Goal: Information Seeking & Learning: Learn about a topic

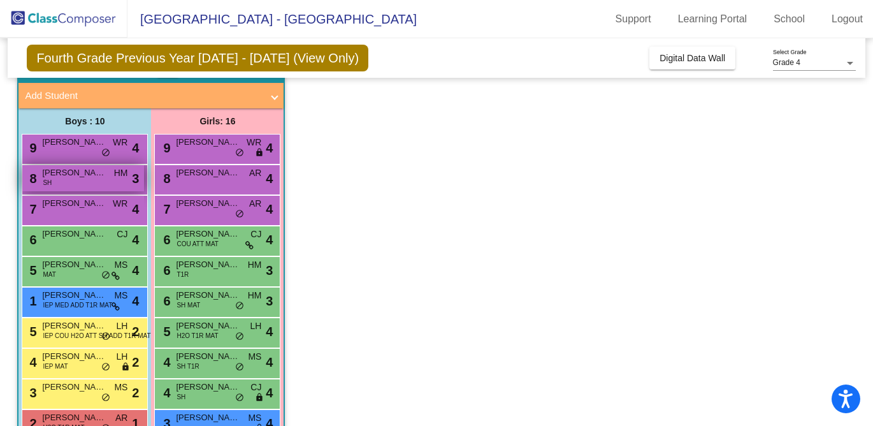
scroll to position [70, 0]
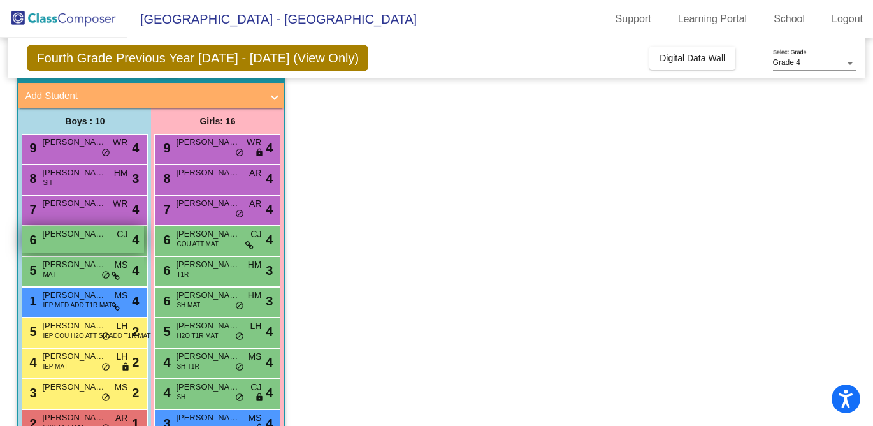
click at [75, 237] on span "[PERSON_NAME]" at bounding box center [74, 233] width 64 height 13
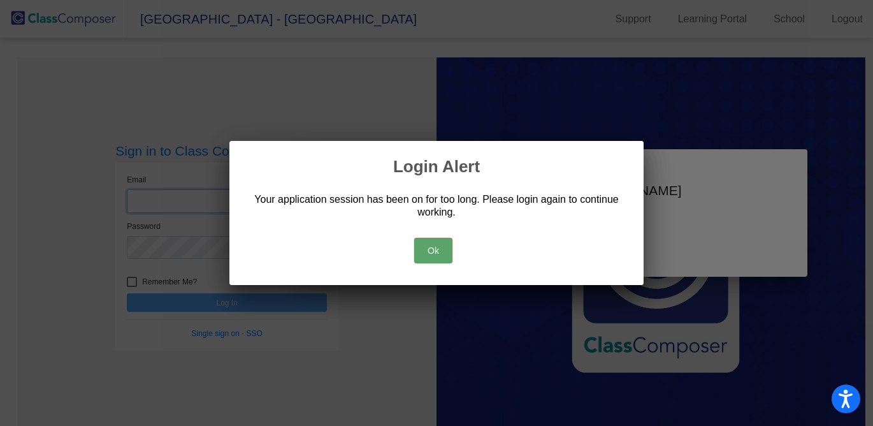
type input "[EMAIL_ADDRESS][DOMAIN_NAME]"
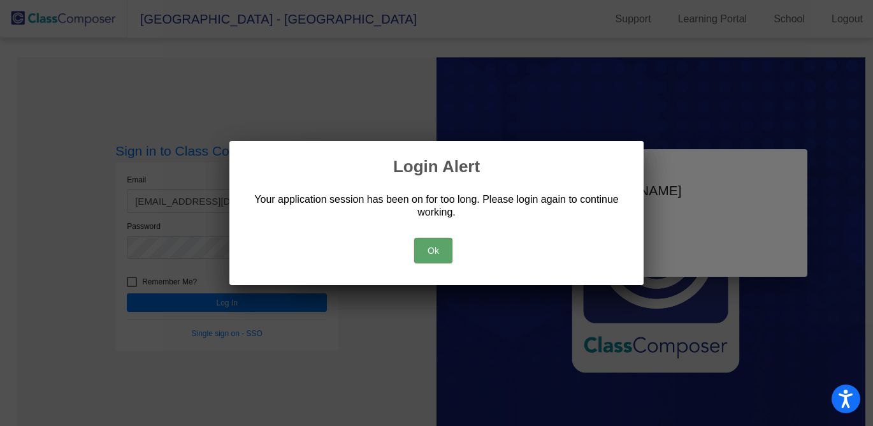
click at [431, 254] on button "Ok" at bounding box center [433, 250] width 38 height 25
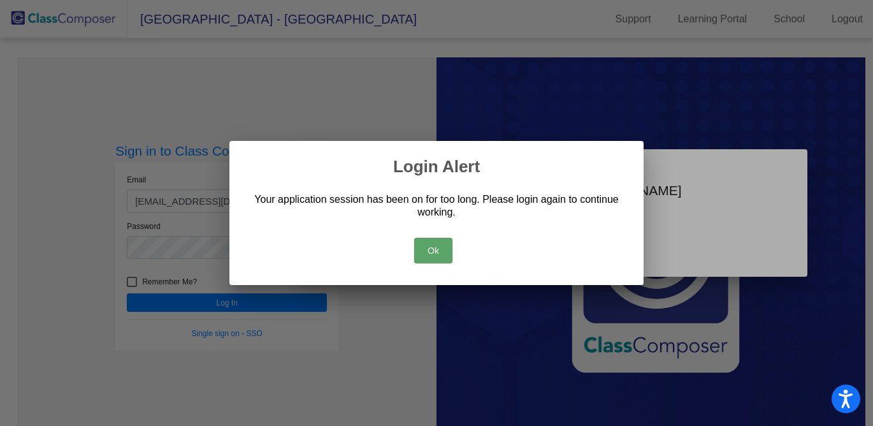
click at [429, 249] on button "Ok" at bounding box center [433, 250] width 38 height 25
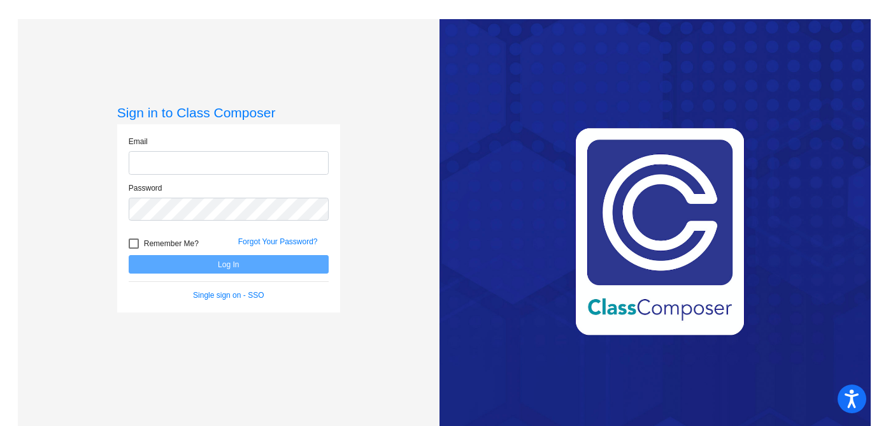
type input "[EMAIL_ADDRESS][DOMAIN_NAME]"
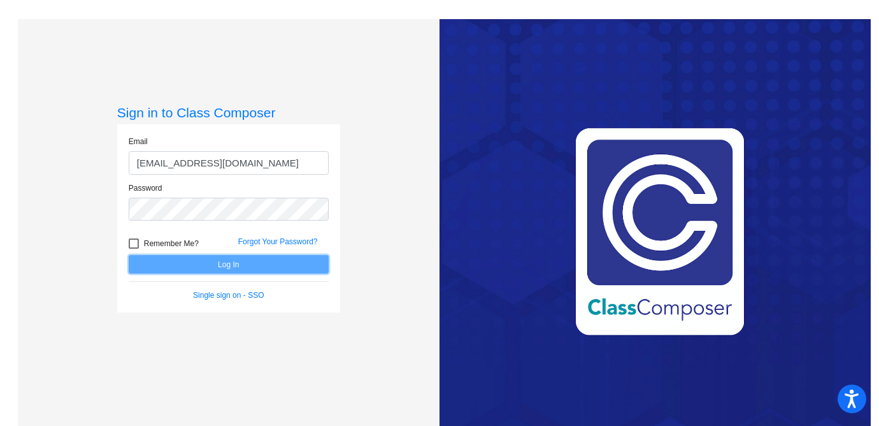
click at [225, 264] on button "Log In" at bounding box center [229, 264] width 200 height 18
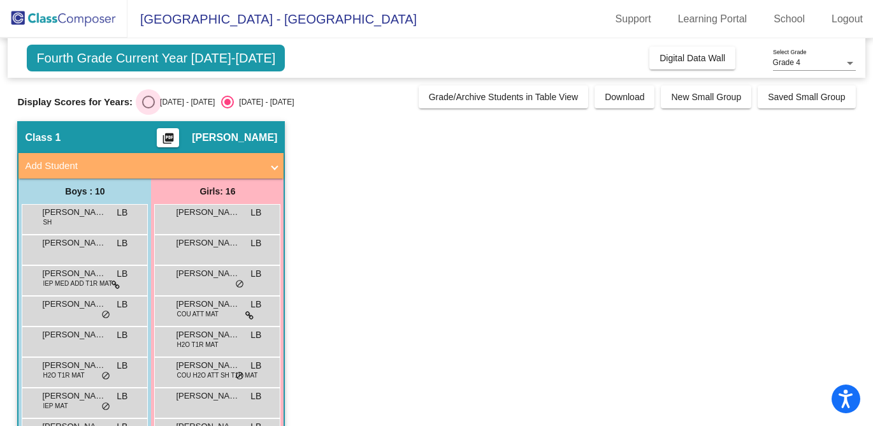
click at [148, 103] on div "Select an option" at bounding box center [148, 102] width 13 height 13
click at [148, 108] on input "[DATE] - [DATE]" at bounding box center [148, 108] width 1 height 1
radio input "true"
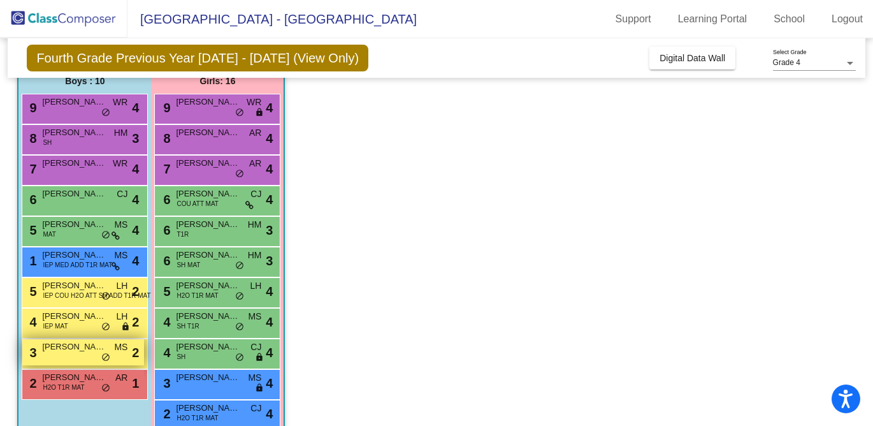
scroll to position [96, 0]
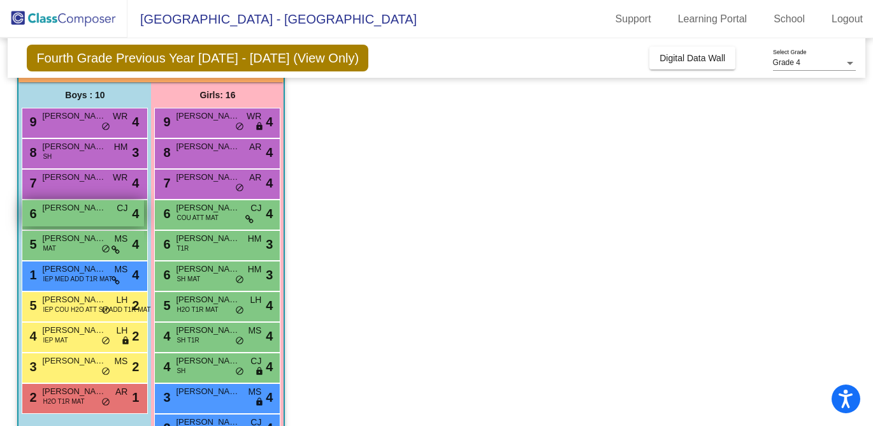
click at [86, 216] on div "6 Grant [PERSON_NAME] lock do_not_disturb_alt 4" at bounding box center [83, 213] width 122 height 26
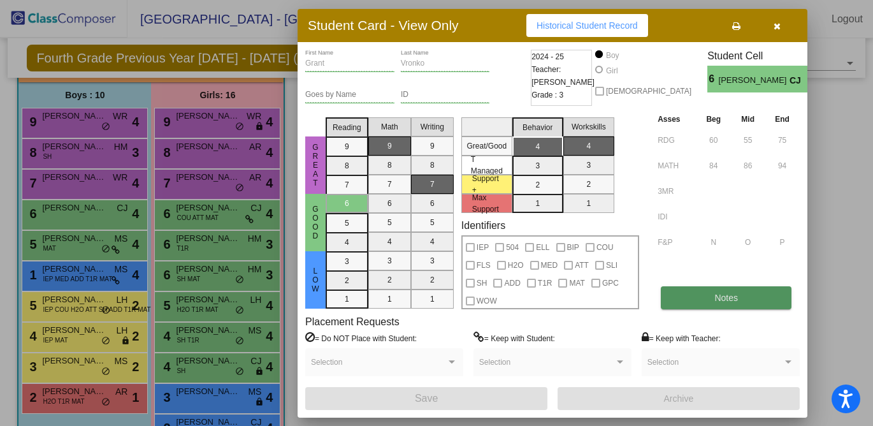
click at [701, 297] on button "Notes" at bounding box center [726, 297] width 131 height 23
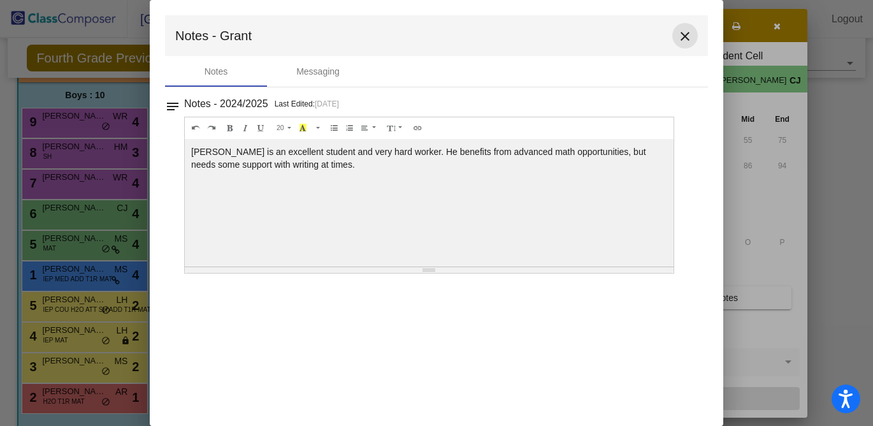
click at [684, 38] on mat-icon "close" at bounding box center [684, 36] width 15 height 15
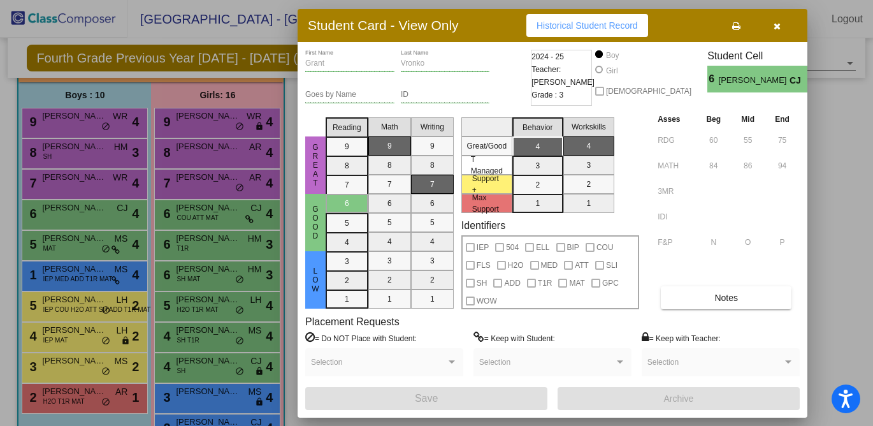
click at [769, 24] on button "button" at bounding box center [776, 25] width 41 height 23
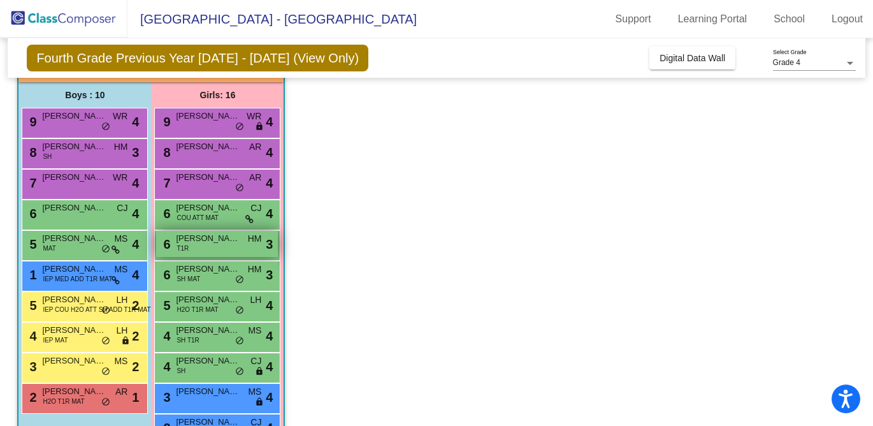
scroll to position [122, 0]
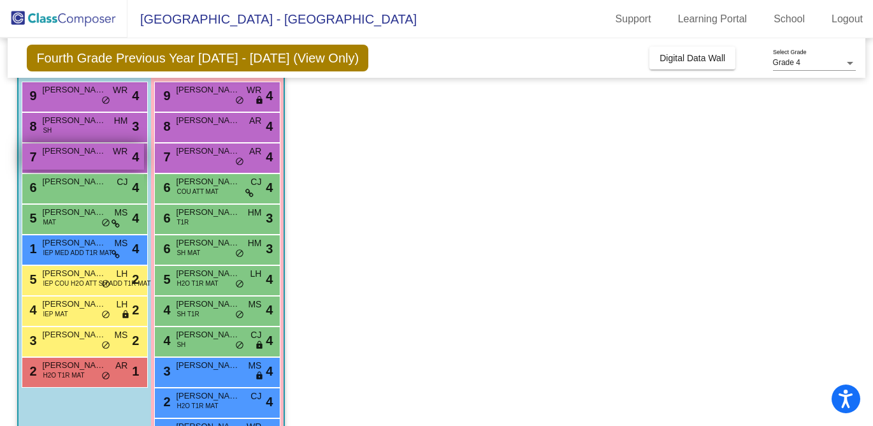
click at [65, 161] on div "7 [PERSON_NAME] WR lock do_not_disturb_alt 4" at bounding box center [83, 156] width 122 height 26
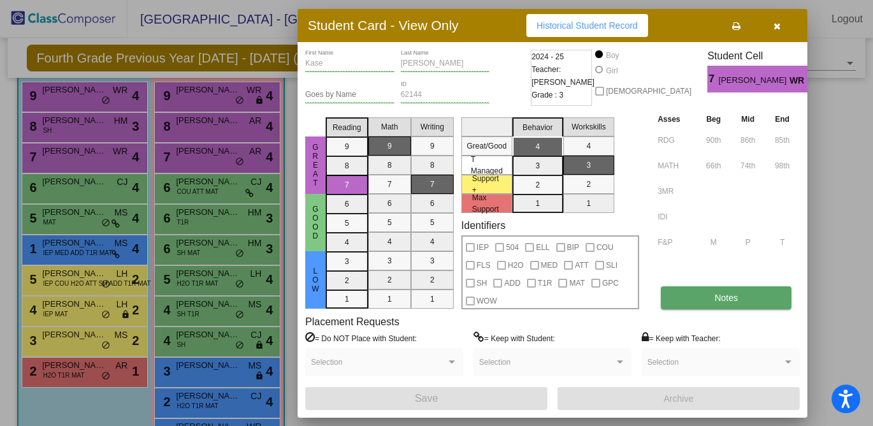
click at [693, 300] on button "Notes" at bounding box center [726, 297] width 131 height 23
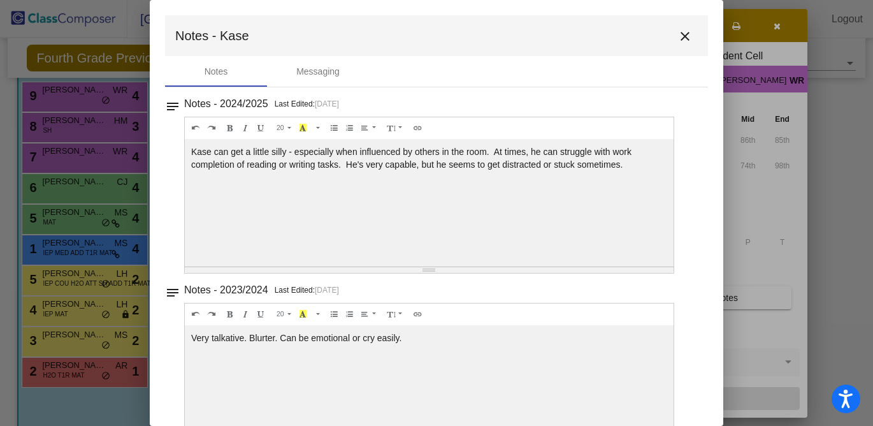
click at [678, 36] on mat-icon "close" at bounding box center [684, 36] width 15 height 15
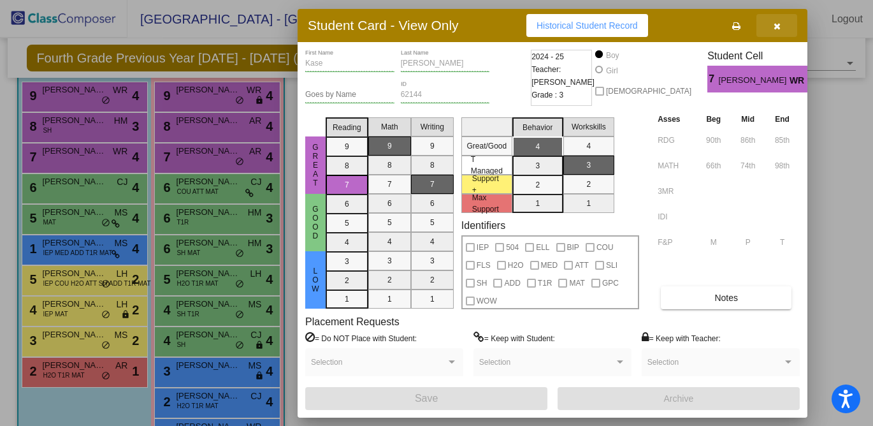
click at [778, 22] on icon "button" at bounding box center [776, 26] width 7 height 9
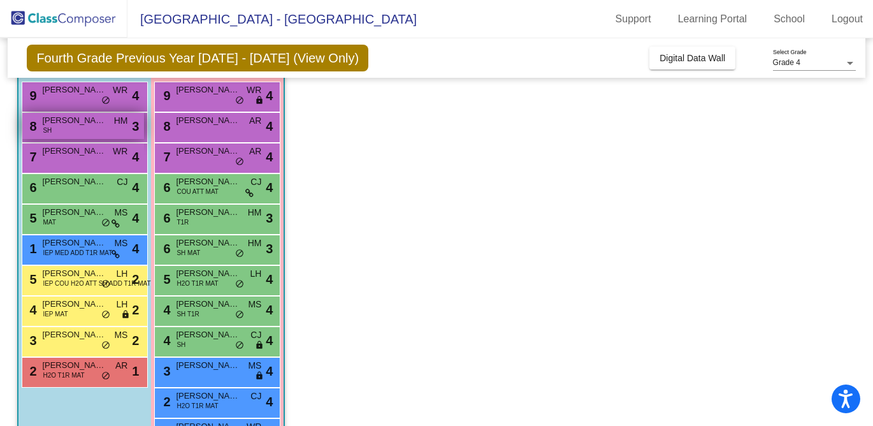
click at [76, 130] on div "8 [PERSON_NAME] SH HM lock do_not_disturb_alt 3" at bounding box center [83, 126] width 122 height 26
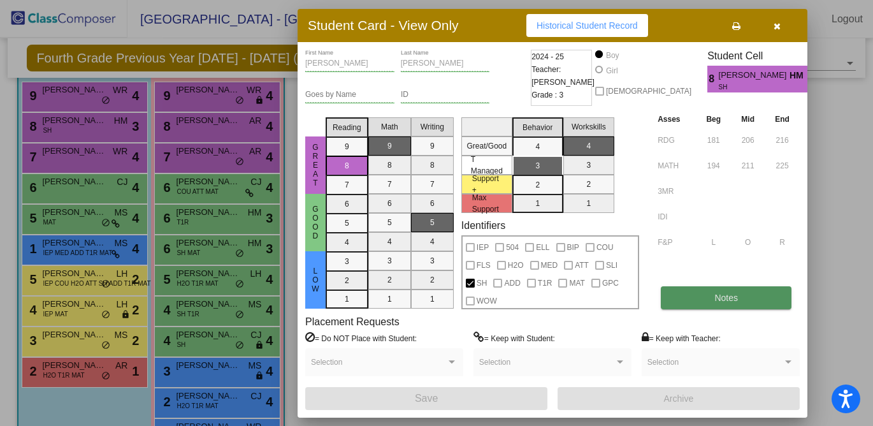
click at [730, 296] on span "Notes" at bounding box center [726, 297] width 24 height 10
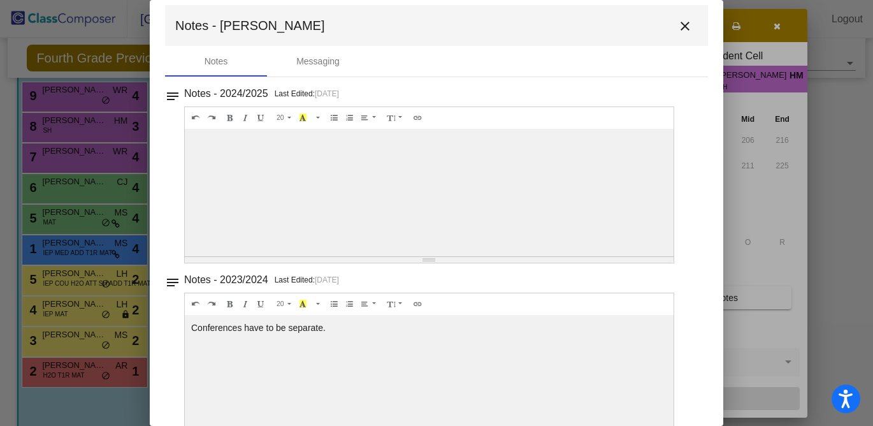
scroll to position [0, 0]
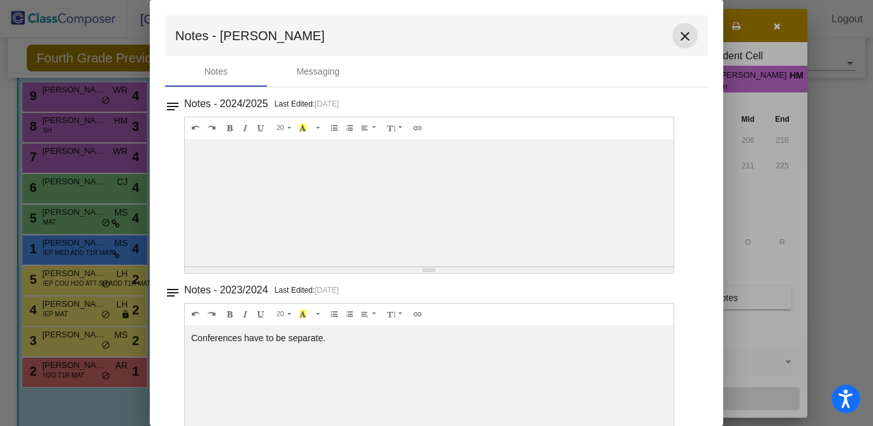
click at [680, 36] on mat-icon "close" at bounding box center [684, 36] width 15 height 15
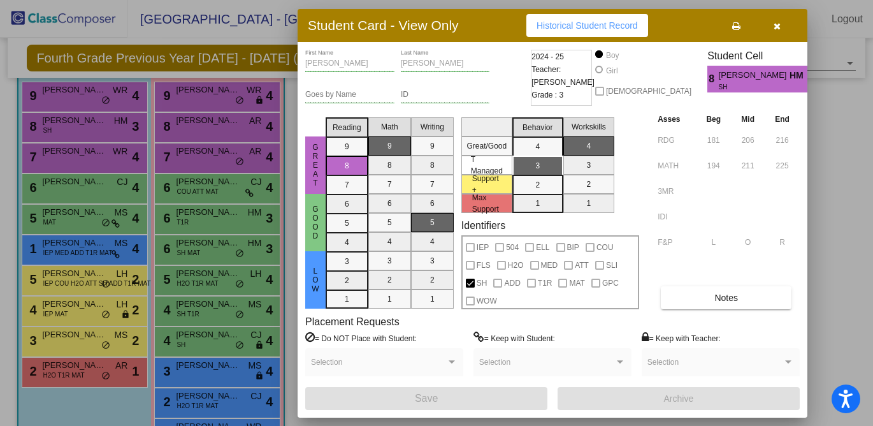
click at [778, 24] on icon "button" at bounding box center [776, 26] width 7 height 9
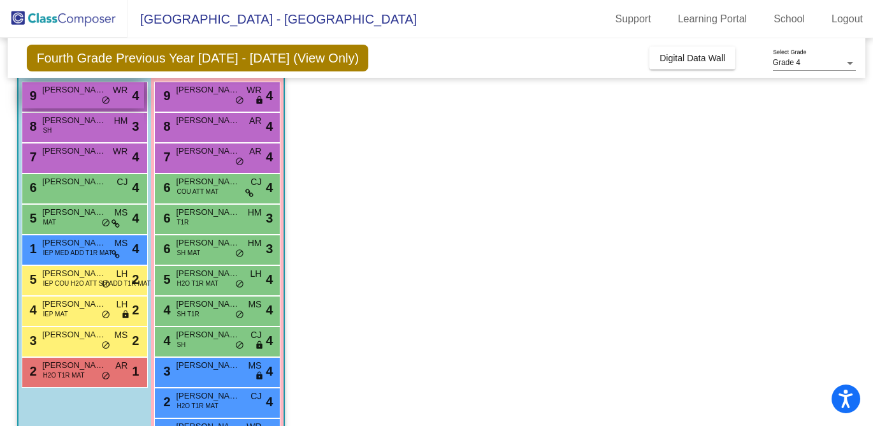
click at [71, 94] on span "[PERSON_NAME]" at bounding box center [74, 89] width 64 height 13
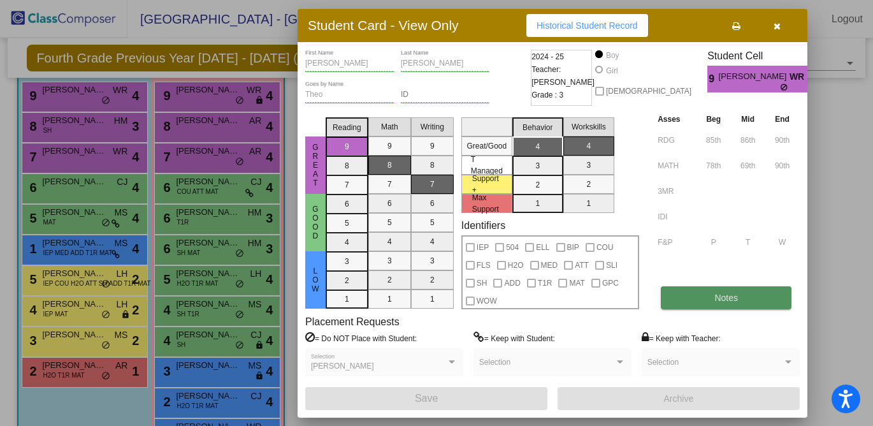
click at [699, 302] on button "Notes" at bounding box center [726, 297] width 131 height 23
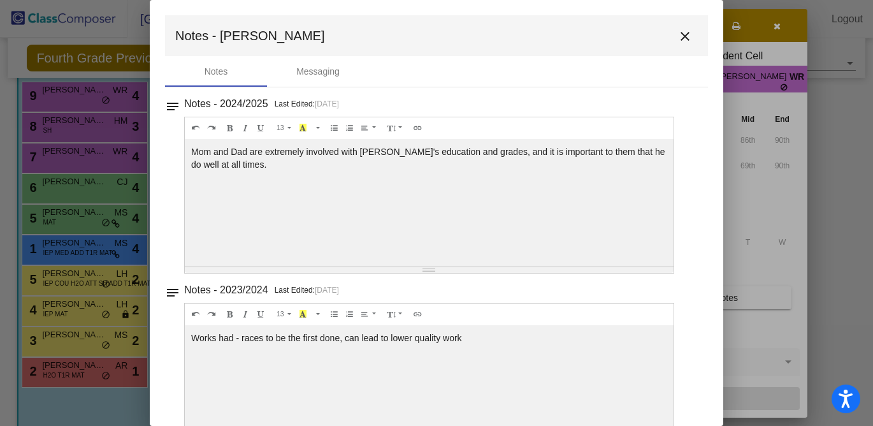
click at [677, 36] on mat-icon "close" at bounding box center [684, 36] width 15 height 15
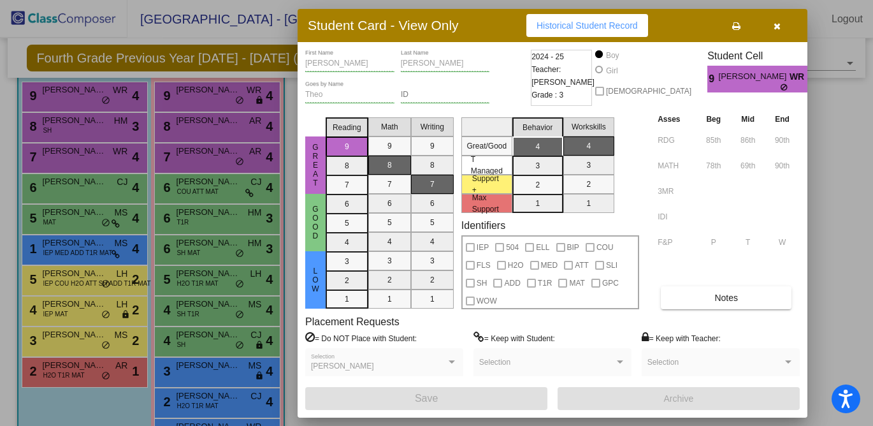
click at [775, 28] on icon "button" at bounding box center [776, 26] width 7 height 9
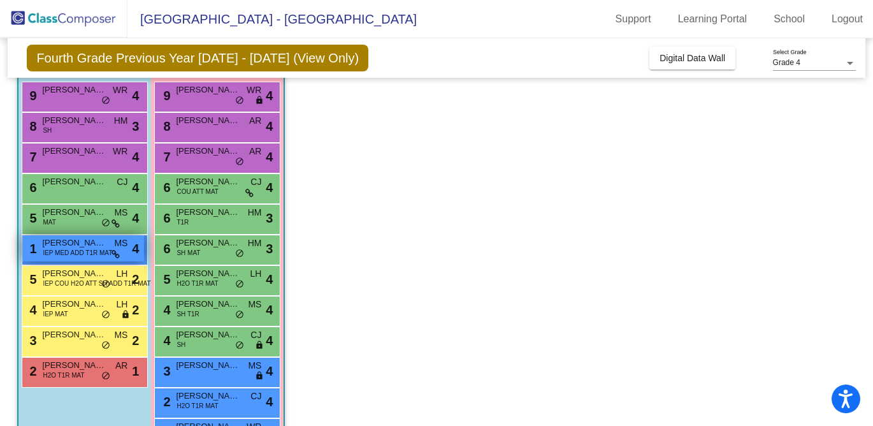
click at [85, 249] on span "IEP MED ADD T1R MAT" at bounding box center [77, 253] width 69 height 10
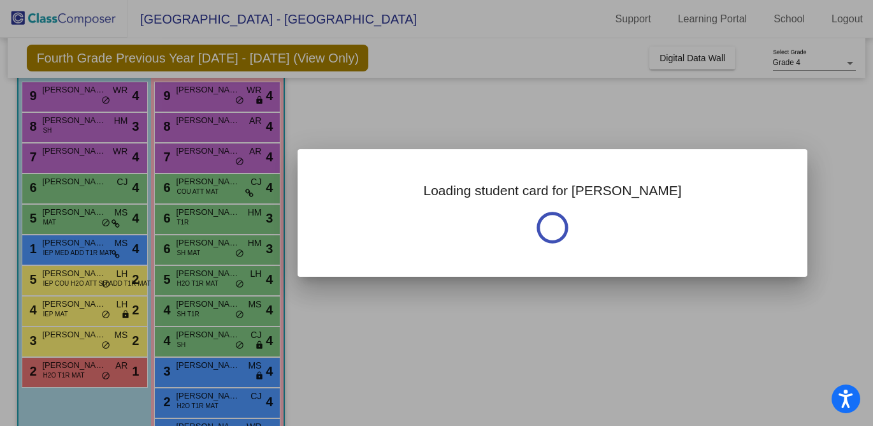
click at [85, 224] on div at bounding box center [436, 213] width 873 height 426
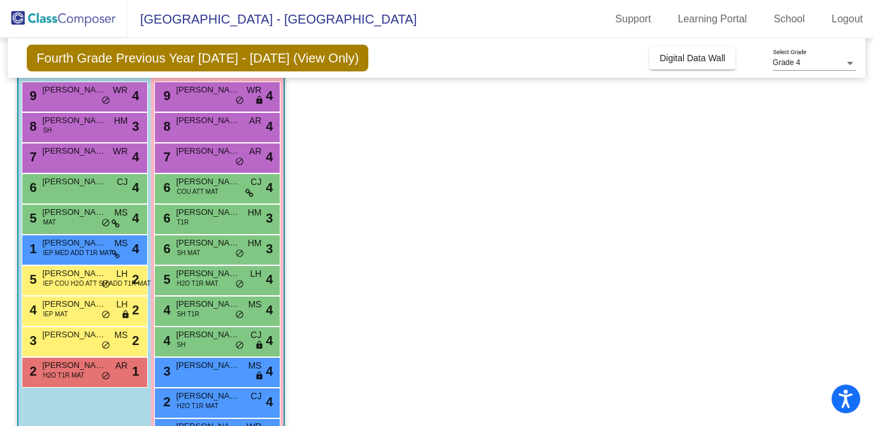
click at [85, 224] on div "5 [PERSON_NAME] MAT MS lock do_not_disturb_alt 4" at bounding box center [83, 217] width 122 height 26
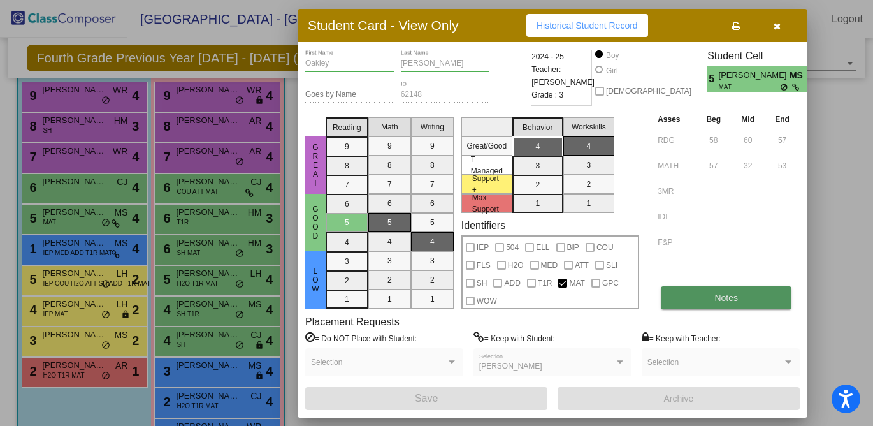
click at [729, 298] on span "Notes" at bounding box center [726, 297] width 24 height 10
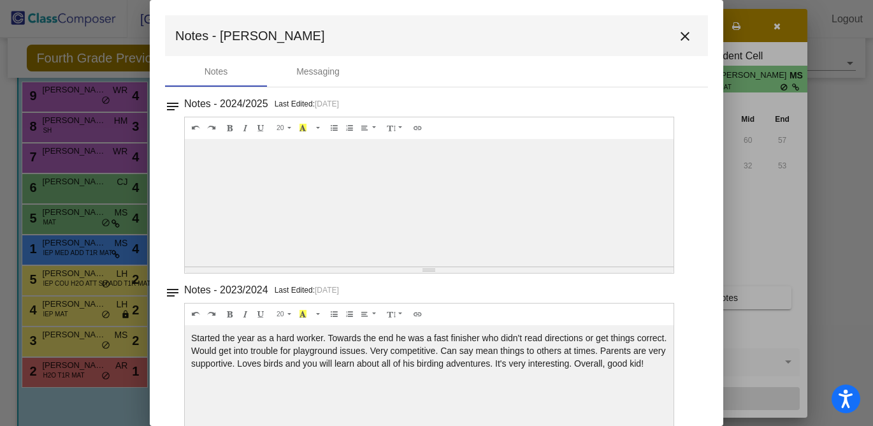
click at [681, 36] on mat-icon "close" at bounding box center [684, 36] width 15 height 15
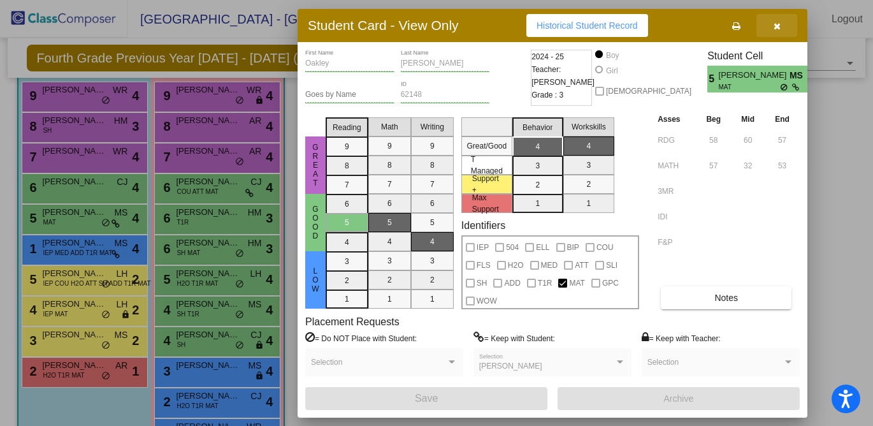
click at [778, 28] on icon "button" at bounding box center [776, 26] width 7 height 9
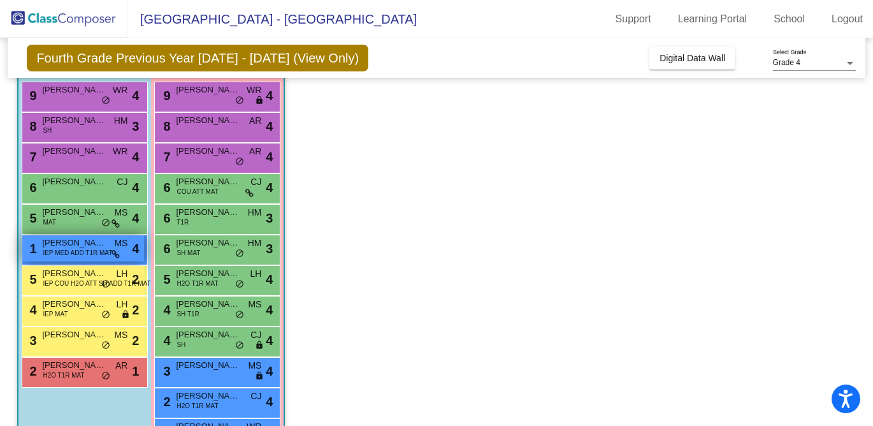
click at [76, 257] on span "IEP MED ADD T1R MAT" at bounding box center [77, 253] width 69 height 10
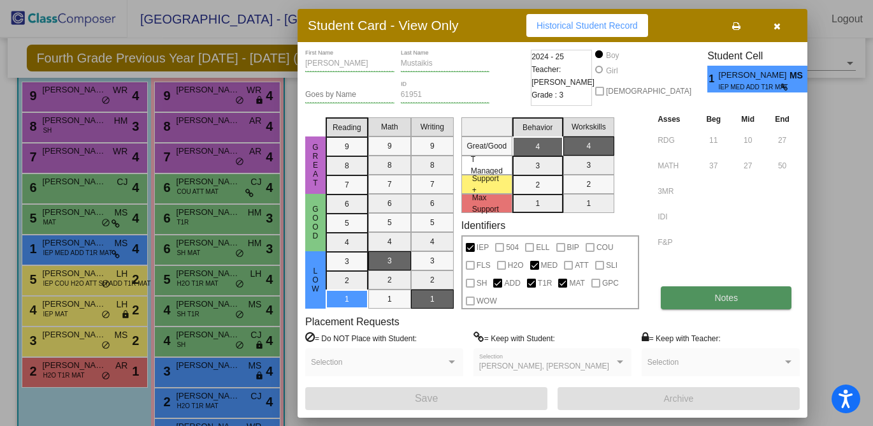
click at [675, 298] on button "Notes" at bounding box center [726, 297] width 131 height 23
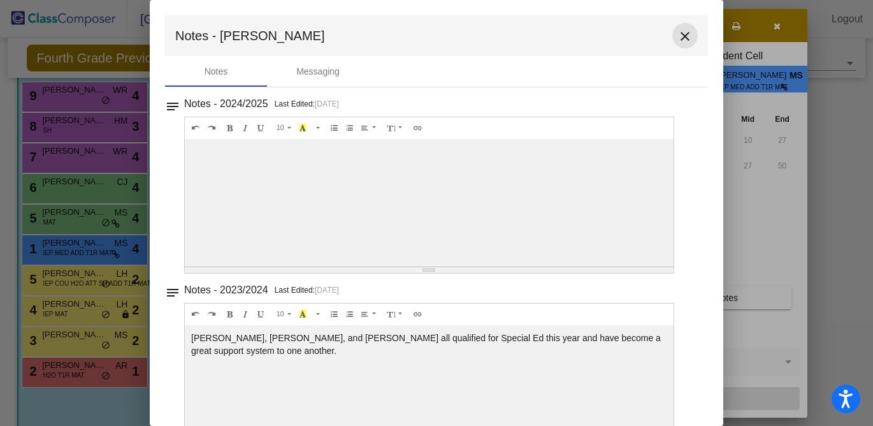
click at [678, 33] on mat-icon "close" at bounding box center [684, 36] width 15 height 15
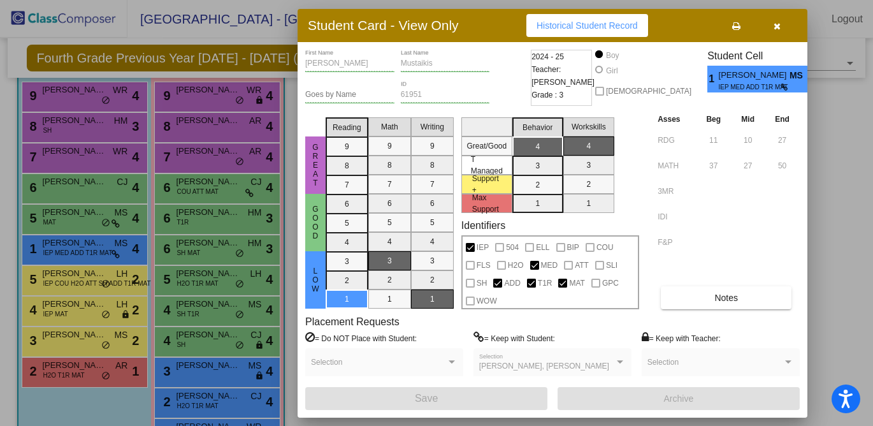
click at [775, 28] on icon "button" at bounding box center [776, 26] width 7 height 9
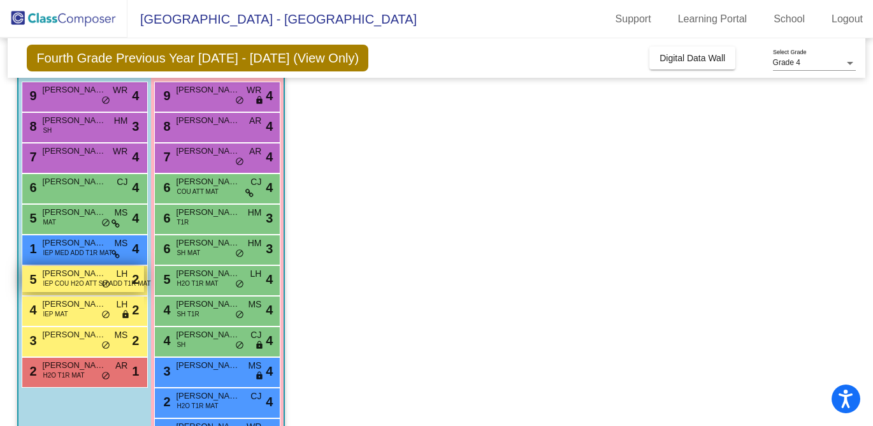
click at [94, 279] on span "IEP COU H2O ATT SH ADD T1R MAT" at bounding box center [97, 283] width 108 height 10
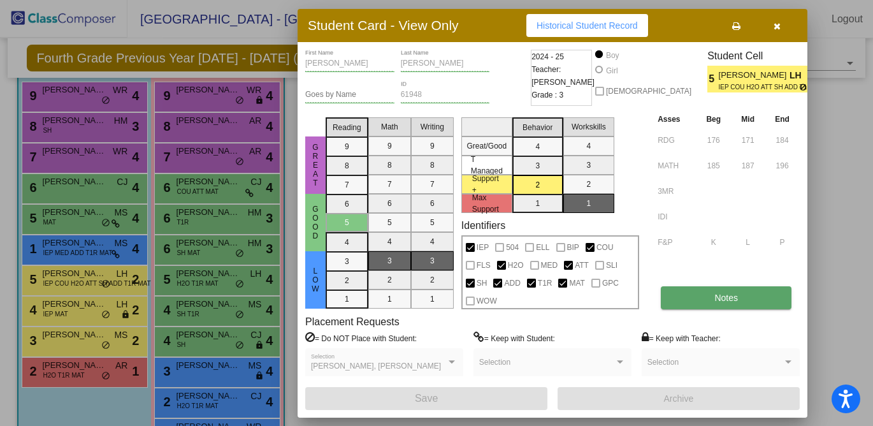
click at [727, 298] on span "Notes" at bounding box center [726, 297] width 24 height 10
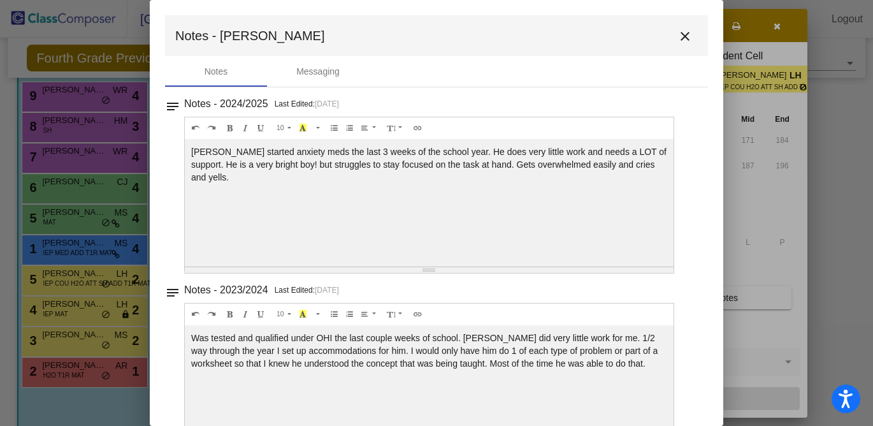
click at [678, 39] on mat-icon "close" at bounding box center [684, 36] width 15 height 15
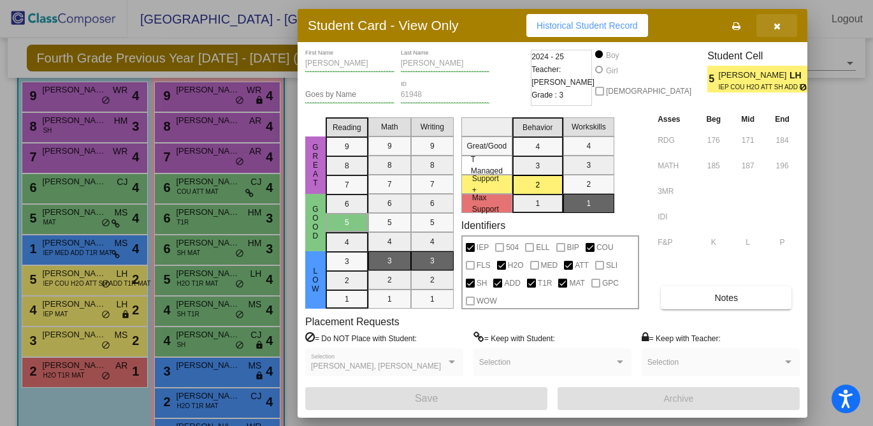
click at [782, 24] on button "button" at bounding box center [776, 25] width 41 height 23
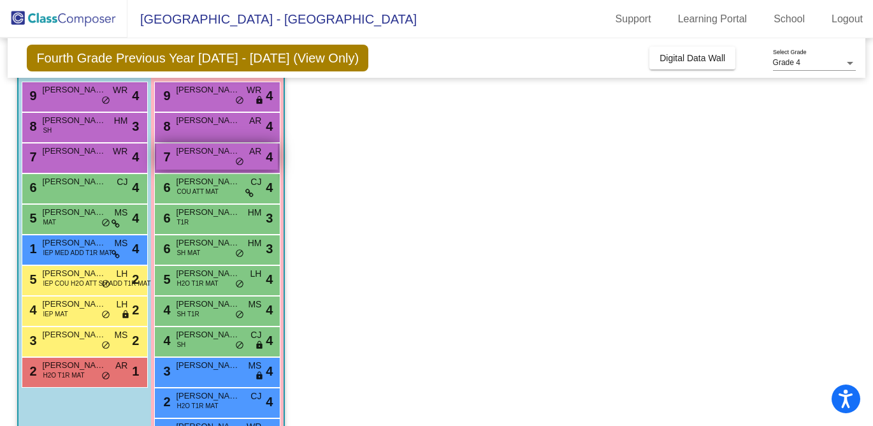
click at [217, 162] on div "7 [PERSON_NAME] AR lock do_not_disturb_alt 4" at bounding box center [217, 156] width 122 height 26
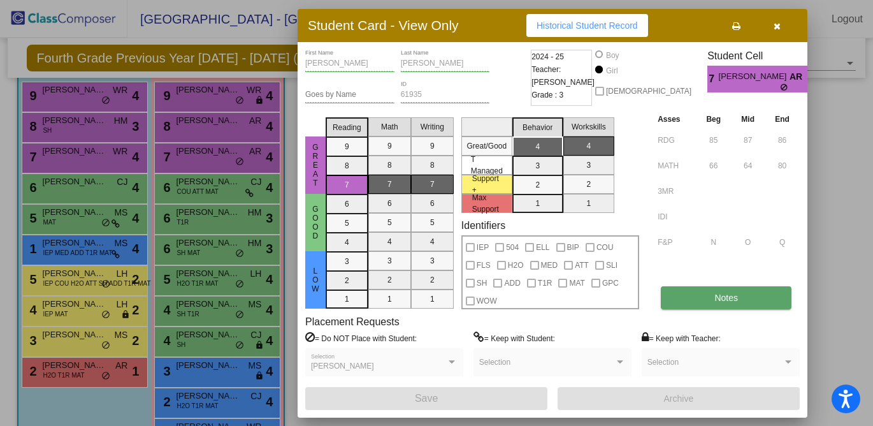
click at [710, 306] on button "Notes" at bounding box center [726, 297] width 131 height 23
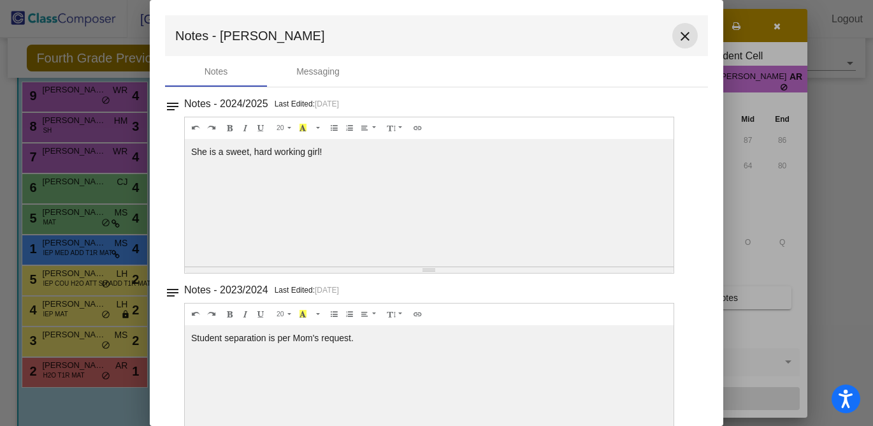
click at [677, 40] on mat-icon "close" at bounding box center [684, 36] width 15 height 15
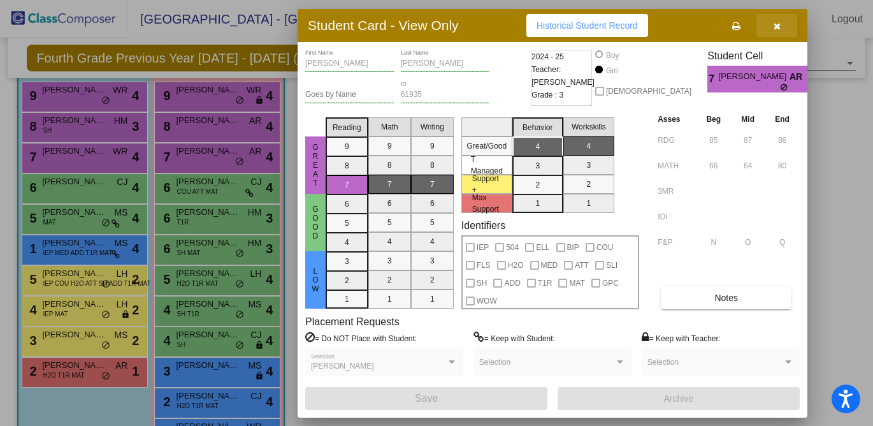
click at [773, 26] on icon "button" at bounding box center [776, 26] width 7 height 9
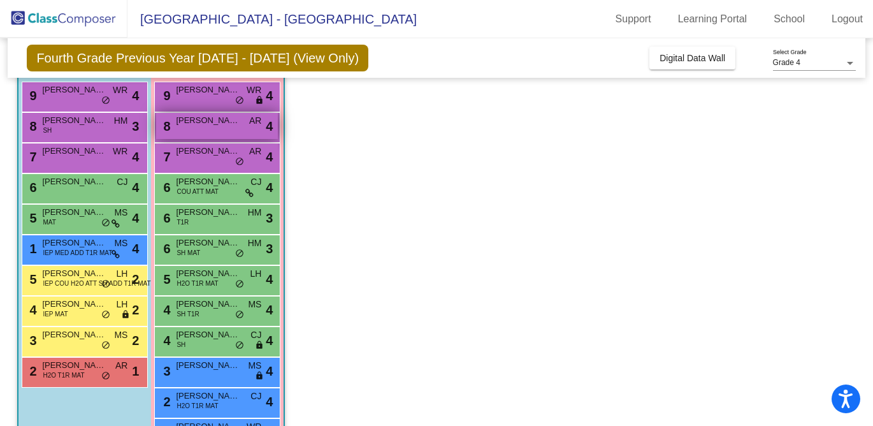
click at [207, 131] on div "8 [PERSON_NAME] AR lock do_not_disturb_alt 4" at bounding box center [217, 126] width 122 height 26
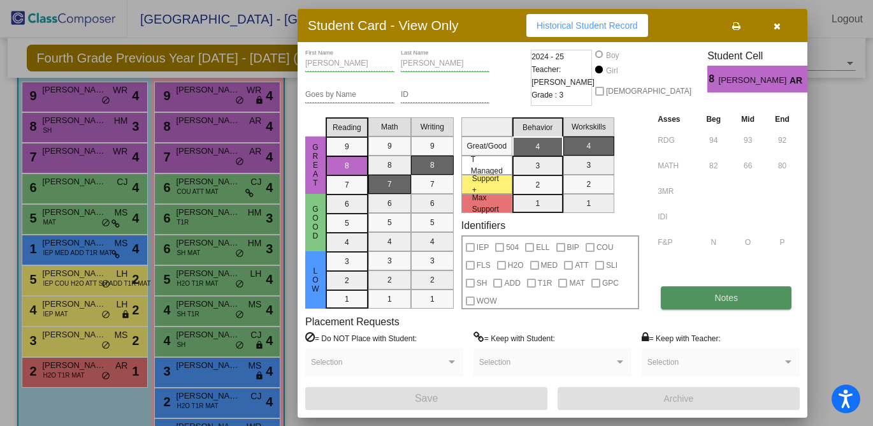
click at [720, 295] on span "Notes" at bounding box center [726, 297] width 24 height 10
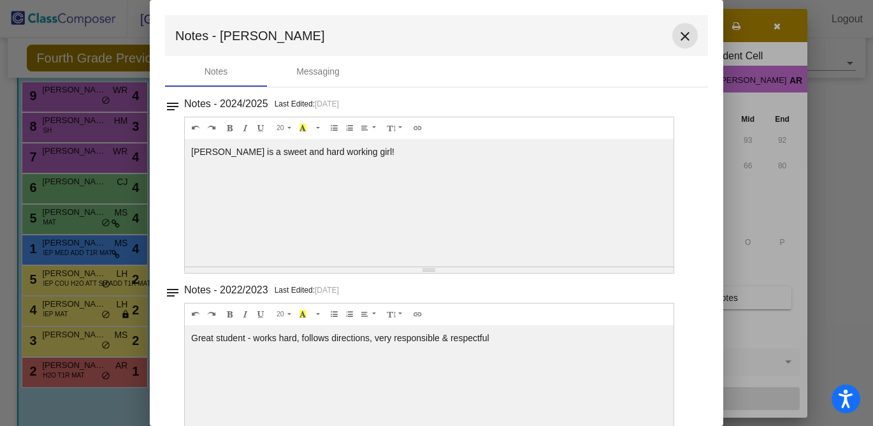
click at [677, 35] on mat-icon "close" at bounding box center [684, 36] width 15 height 15
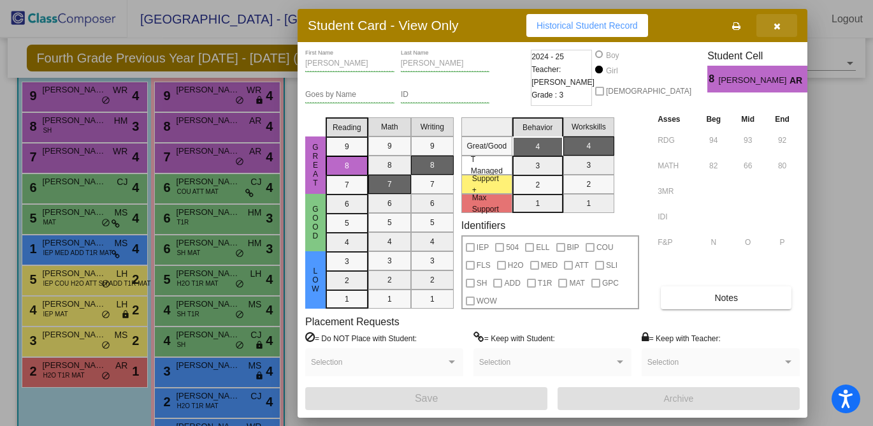
click at [779, 27] on icon "button" at bounding box center [776, 26] width 7 height 9
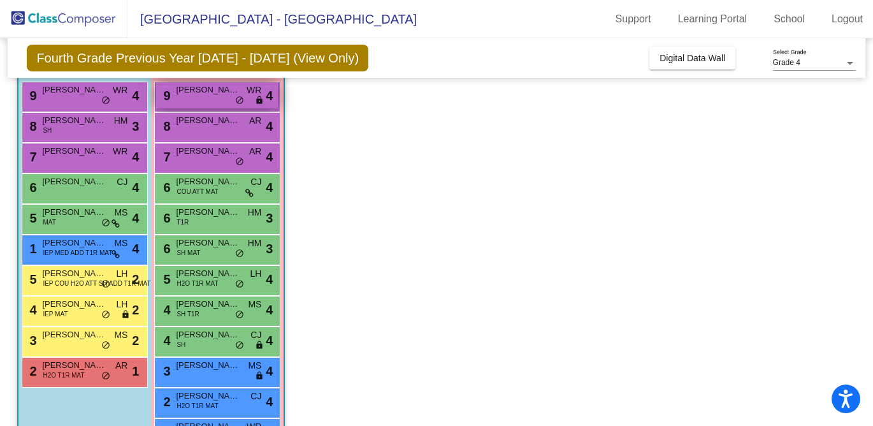
click at [204, 99] on div "9 [PERSON_NAME] lock do_not_disturb_alt 4" at bounding box center [217, 95] width 122 height 26
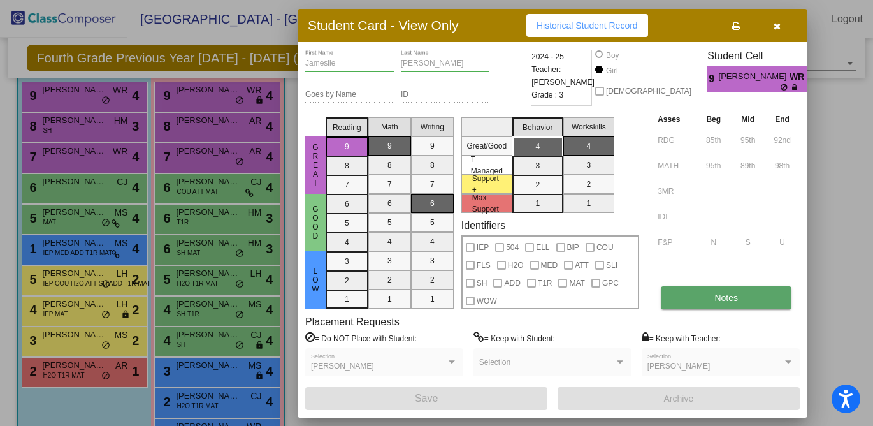
click at [689, 294] on button "Notes" at bounding box center [726, 297] width 131 height 23
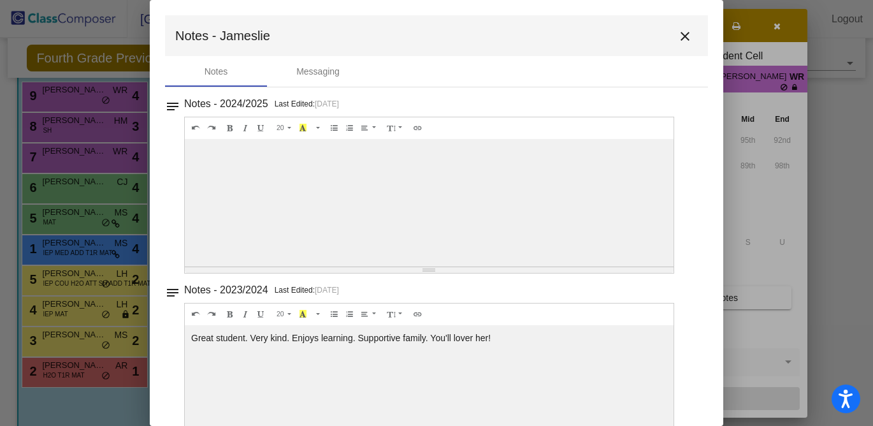
click at [677, 31] on mat-icon "close" at bounding box center [684, 36] width 15 height 15
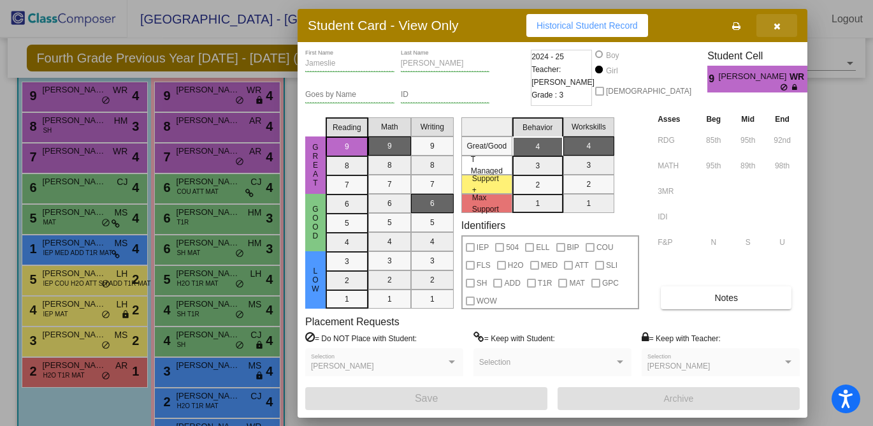
click at [776, 29] on icon "button" at bounding box center [776, 26] width 7 height 9
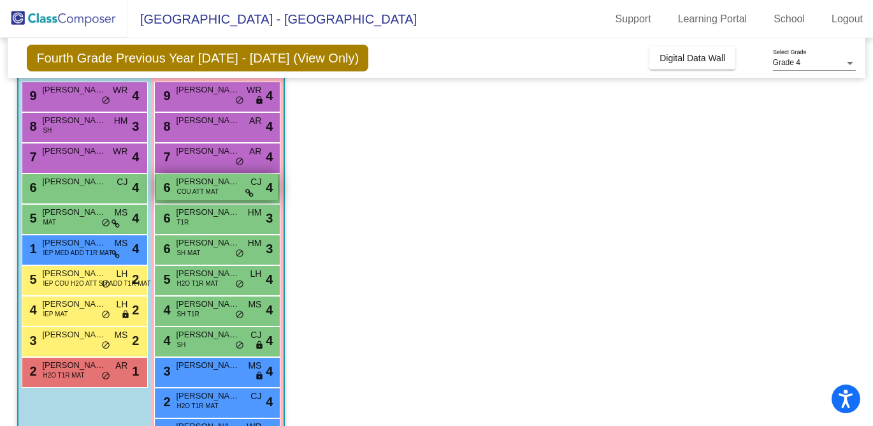
click at [225, 189] on div "6 [PERSON_NAME] COU ATT MAT CJ lock do_not_disturb_alt 4" at bounding box center [217, 187] width 122 height 26
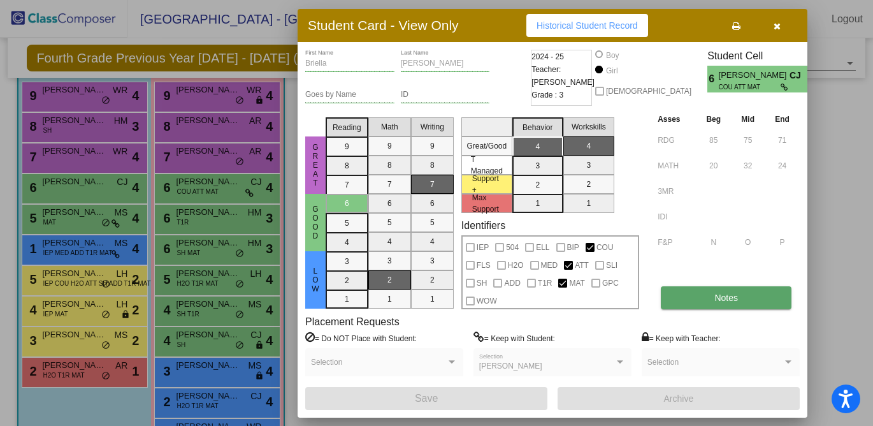
click at [697, 305] on button "Notes" at bounding box center [726, 297] width 131 height 23
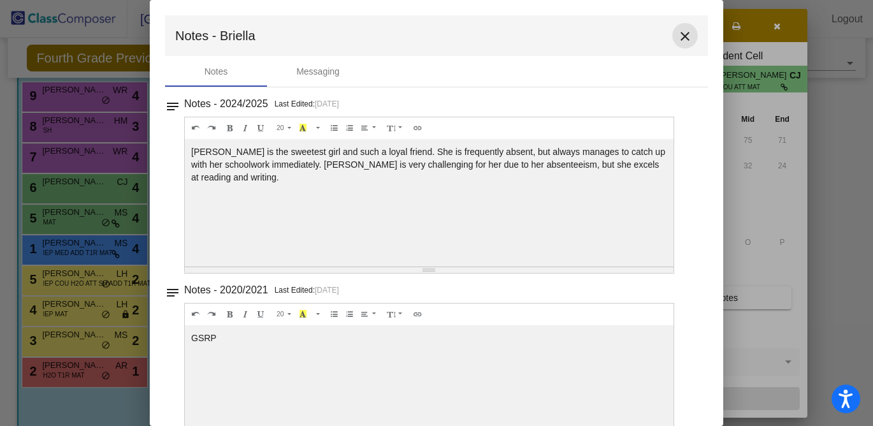
click at [677, 38] on mat-icon "close" at bounding box center [684, 36] width 15 height 15
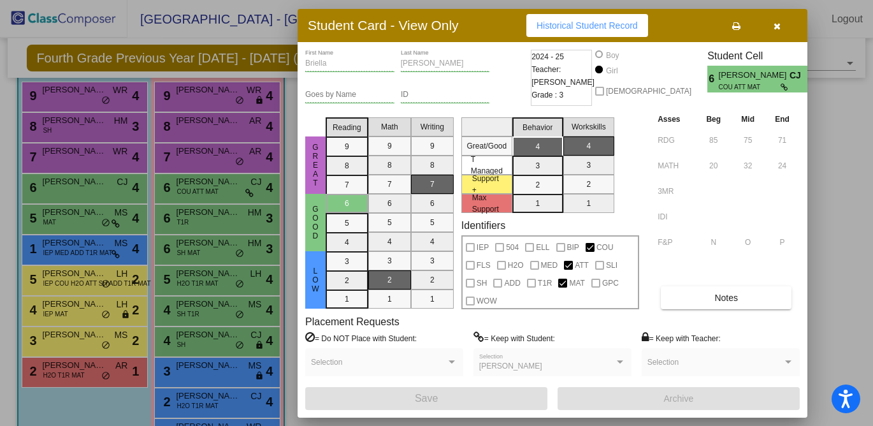
click at [780, 26] on icon "button" at bounding box center [776, 26] width 7 height 9
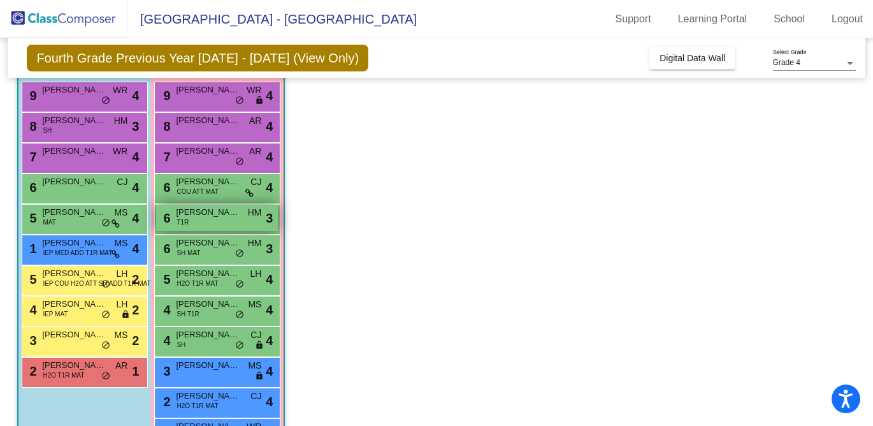
click at [212, 218] on span "[PERSON_NAME]" at bounding box center [208, 212] width 64 height 13
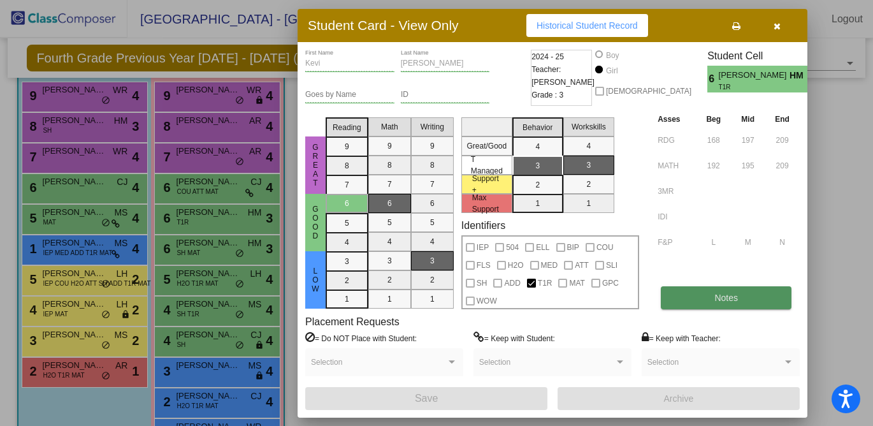
click at [720, 300] on span "Notes" at bounding box center [726, 297] width 24 height 10
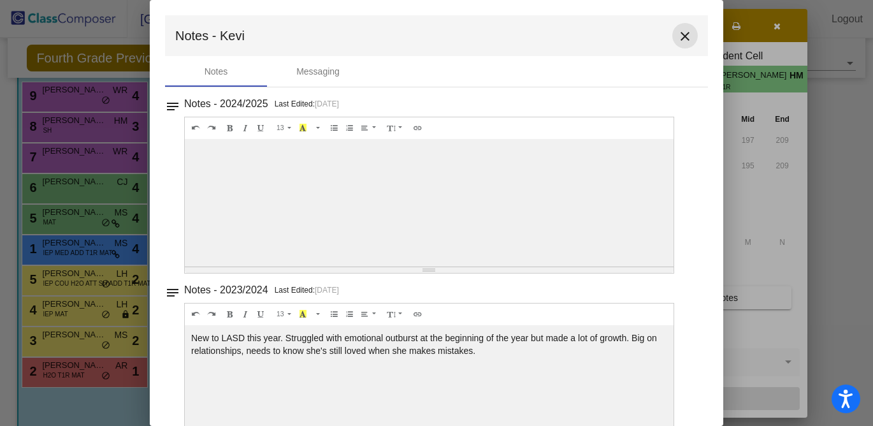
click at [678, 35] on mat-icon "close" at bounding box center [684, 36] width 15 height 15
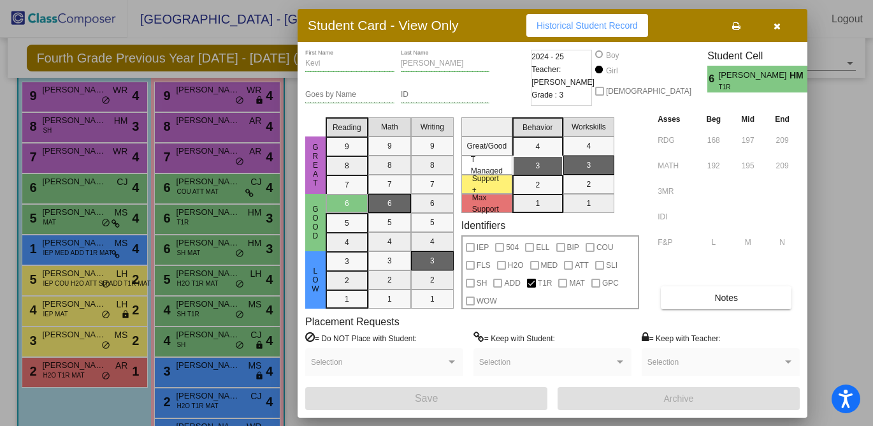
click at [771, 31] on button "button" at bounding box center [776, 25] width 41 height 23
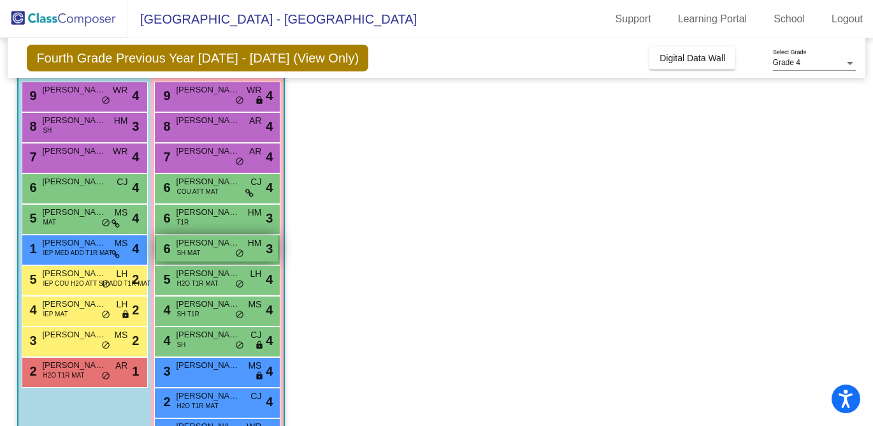
click at [202, 249] on div "6 [PERSON_NAME] SH MAT HM lock do_not_disturb_alt 3" at bounding box center [217, 248] width 122 height 26
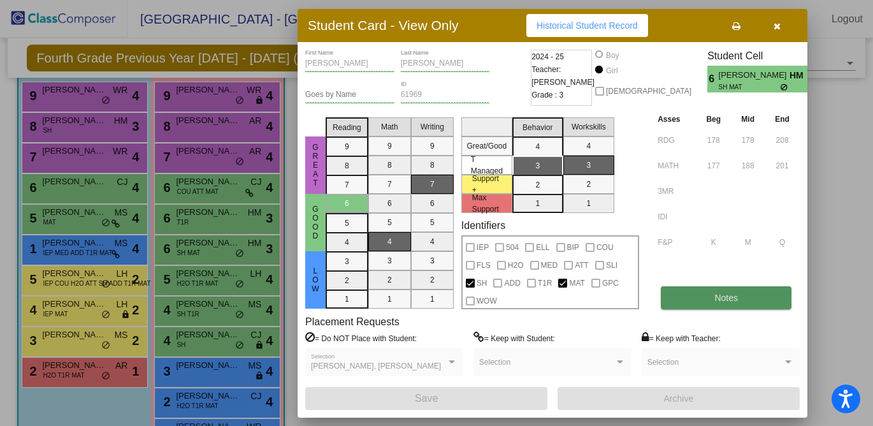
click at [716, 299] on span "Notes" at bounding box center [726, 297] width 24 height 10
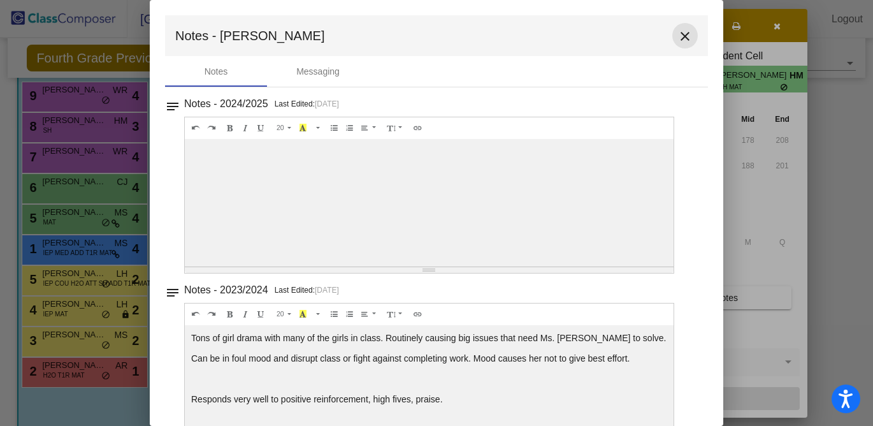
click at [680, 32] on mat-icon "close" at bounding box center [684, 36] width 15 height 15
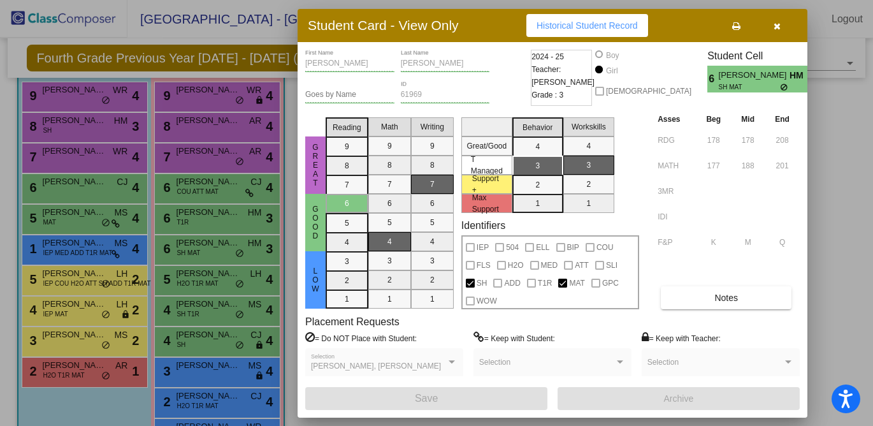
click at [772, 27] on button "button" at bounding box center [776, 25] width 41 height 23
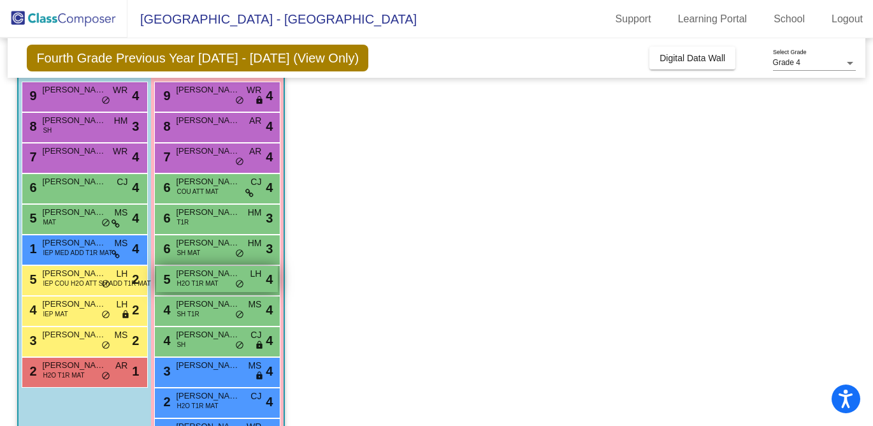
click at [208, 282] on span "H2O T1R MAT" at bounding box center [196, 283] width 41 height 10
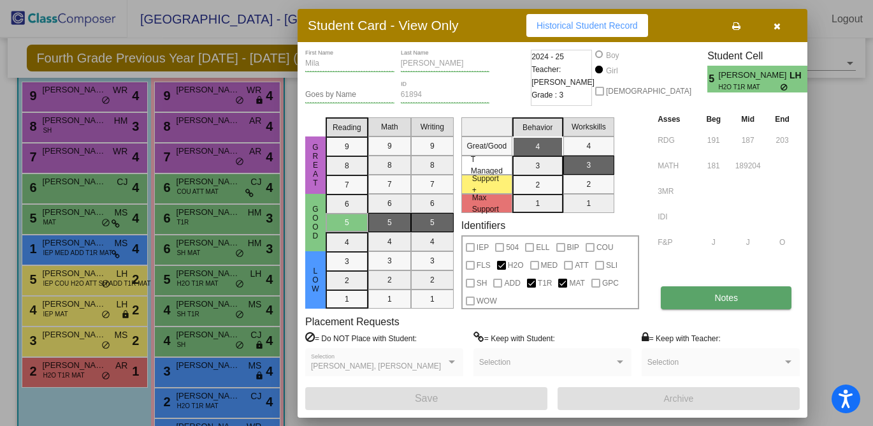
click at [691, 300] on button "Notes" at bounding box center [726, 297] width 131 height 23
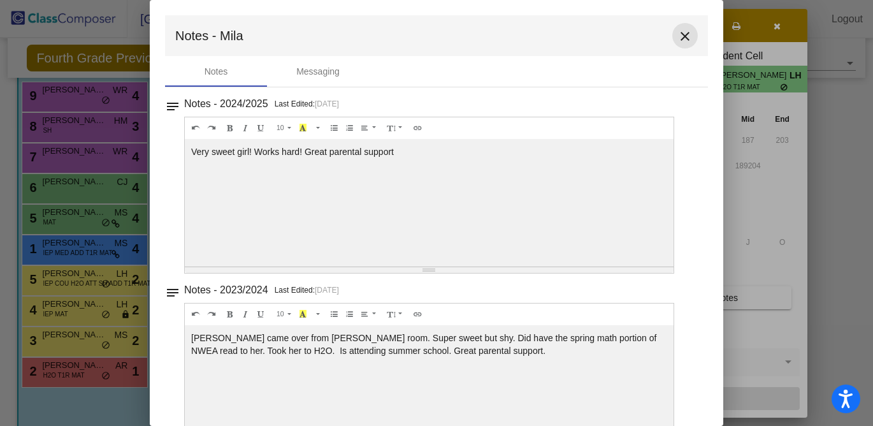
click at [677, 39] on mat-icon "close" at bounding box center [684, 36] width 15 height 15
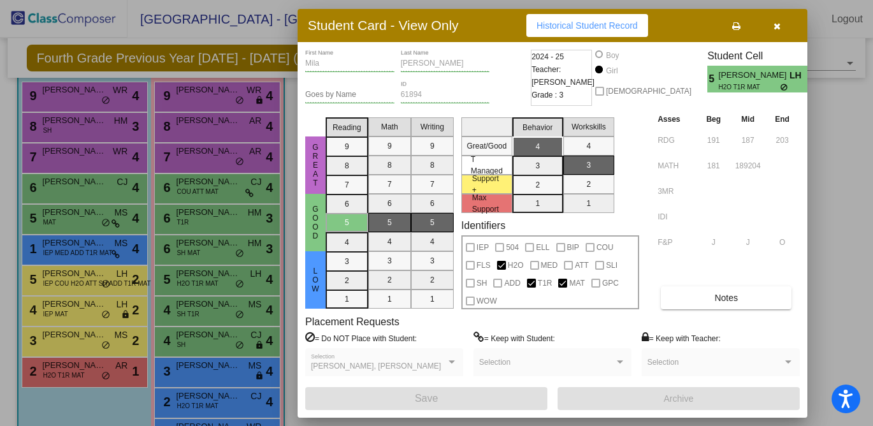
click at [777, 24] on icon "button" at bounding box center [776, 26] width 7 height 9
